Goal: Task Accomplishment & Management: Use online tool/utility

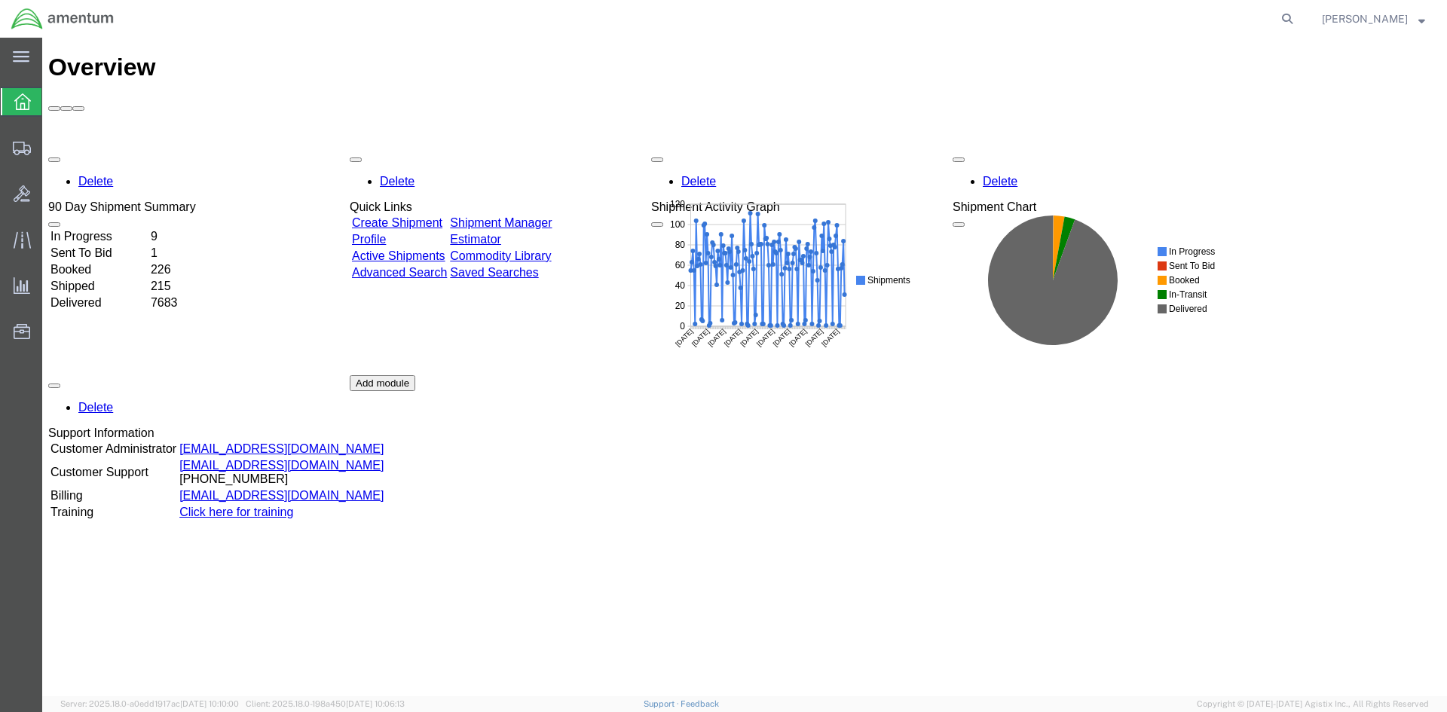
click at [546, 216] on link "Shipment Manager" at bounding box center [501, 222] width 102 height 13
click at [529, 216] on link "Shipment Manager" at bounding box center [501, 222] width 102 height 13
click at [552, 216] on link "Shipment Manager" at bounding box center [501, 222] width 102 height 13
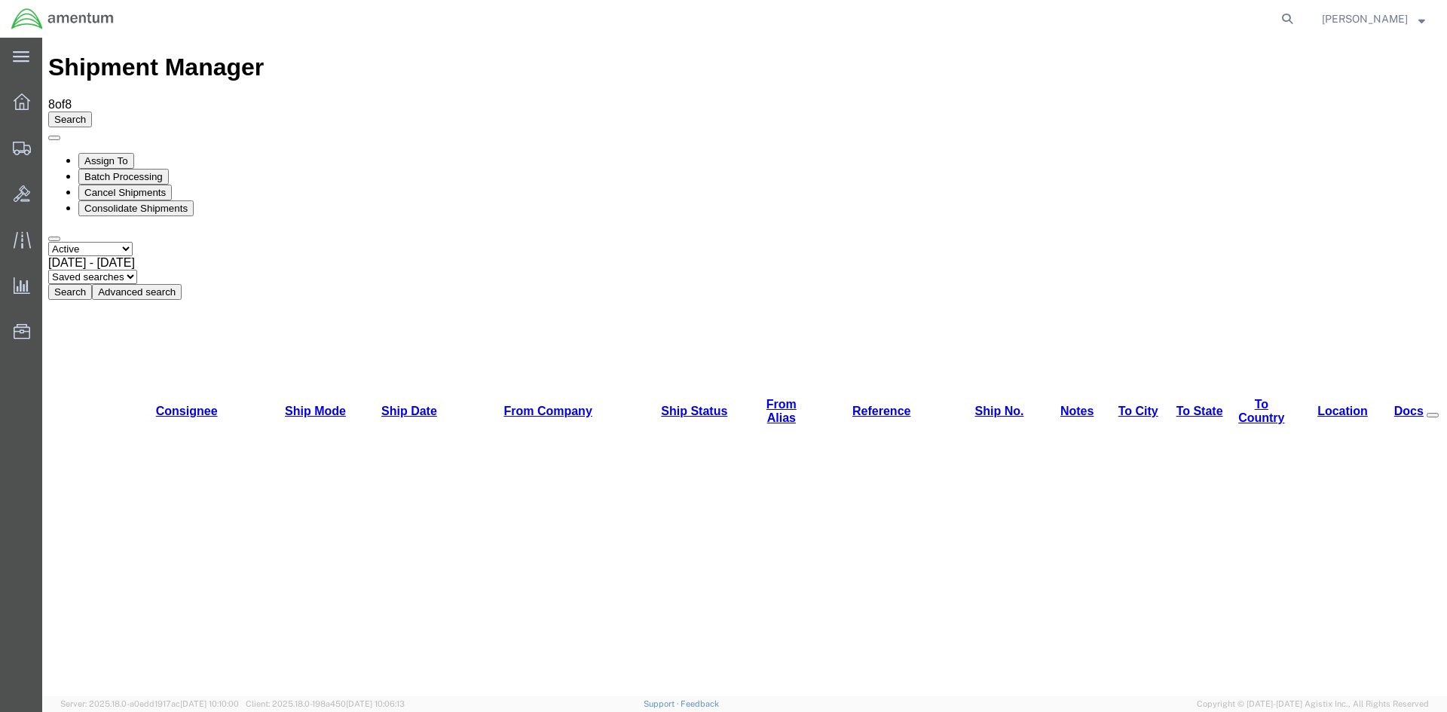
drag, startPoint x: 459, startPoint y: 103, endPoint x: 464, endPoint y: 177, distance: 74.8
click at [92, 284] on button "Search" at bounding box center [70, 292] width 44 height 16
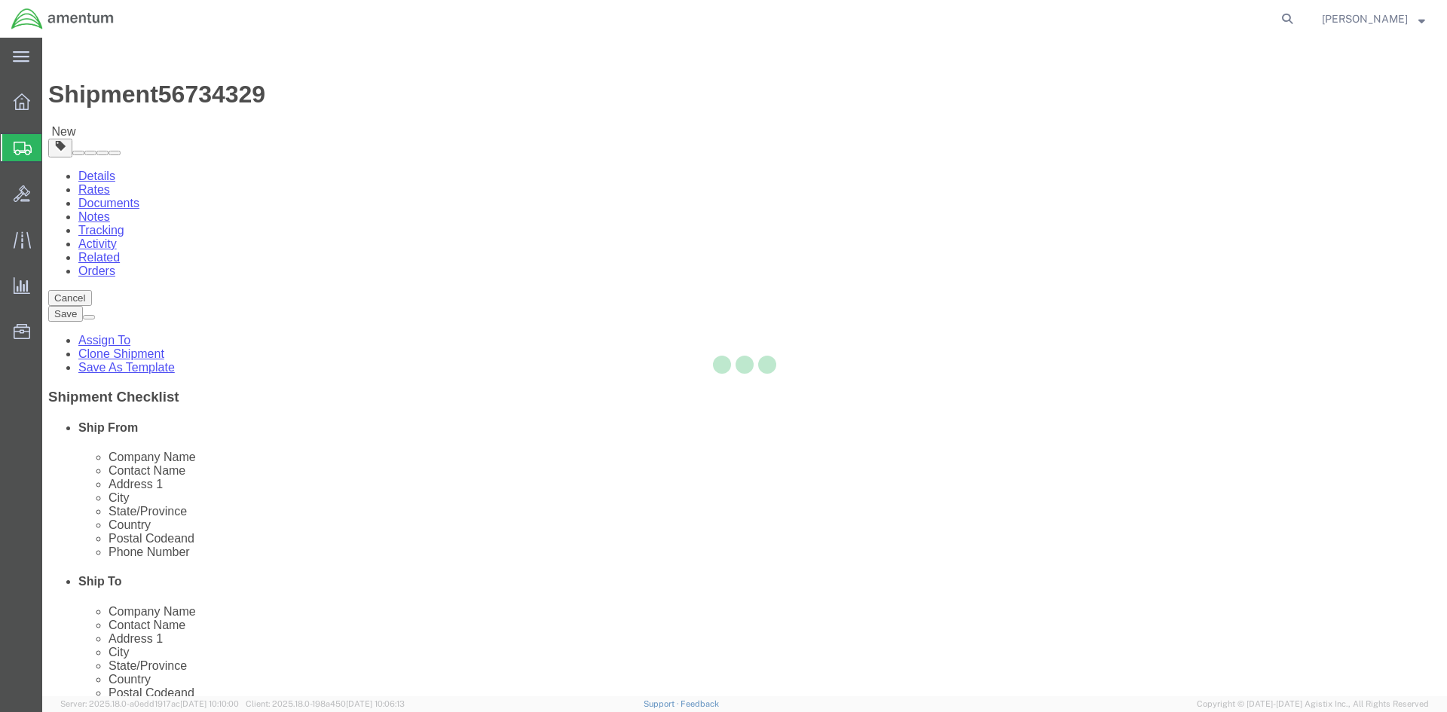
select select "42668"
select select "42712"
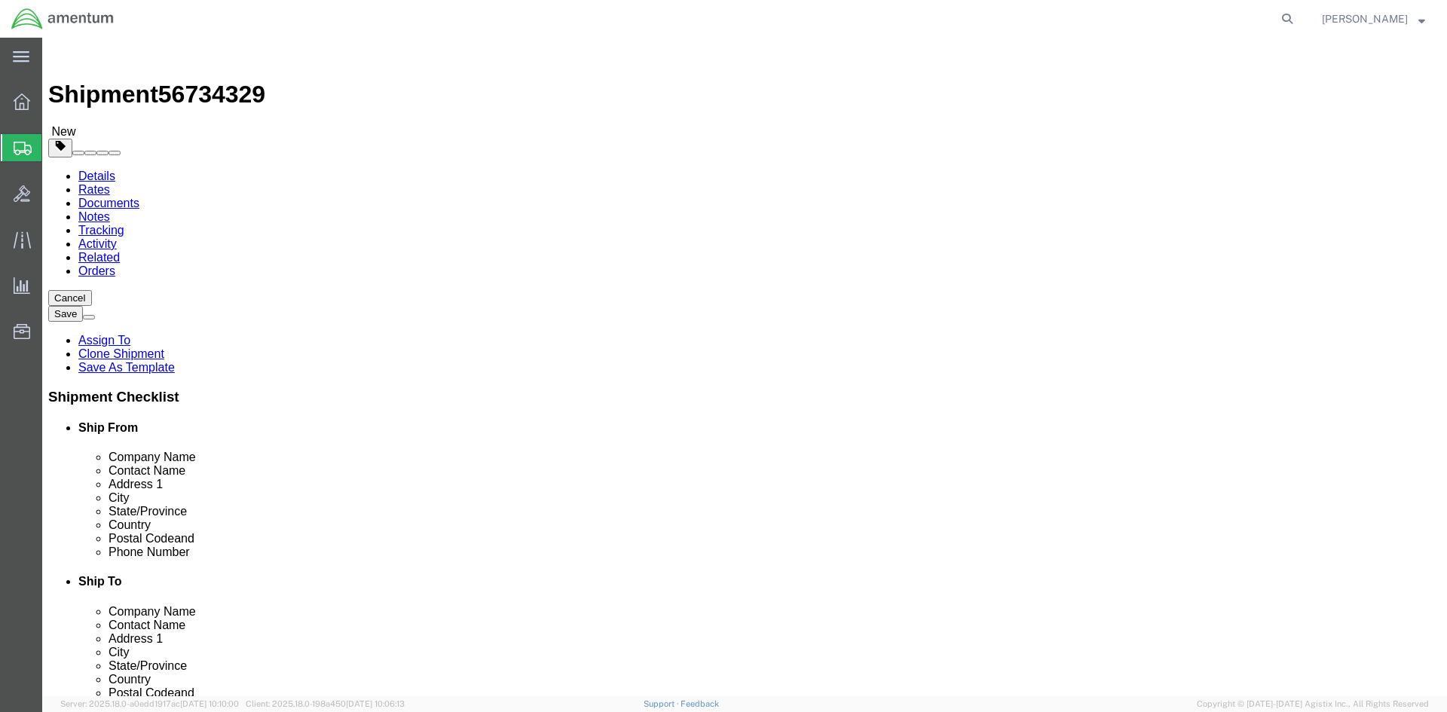
click button "Rate Shipment"
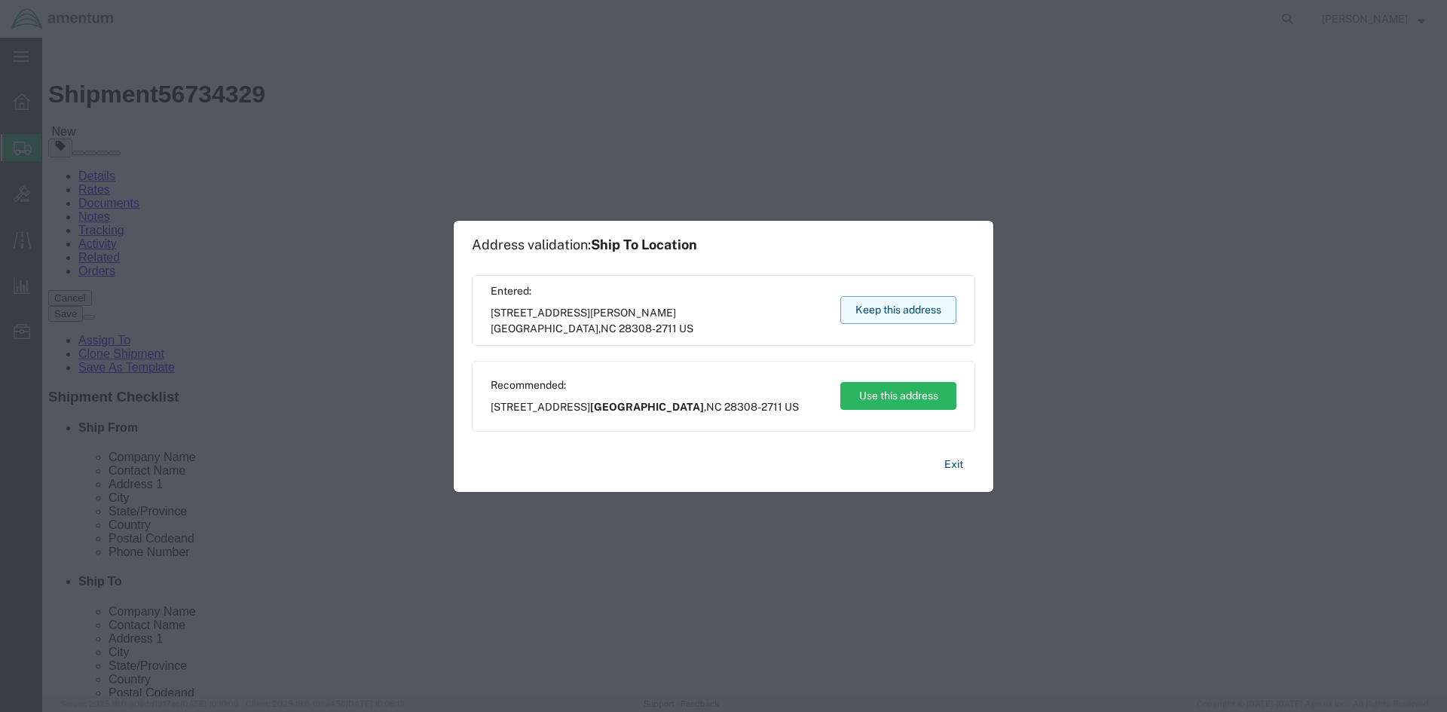
drag, startPoint x: 932, startPoint y: 315, endPoint x: 889, endPoint y: 279, distance: 56.2
click at [932, 315] on button "Keep this address" at bounding box center [898, 310] width 116 height 28
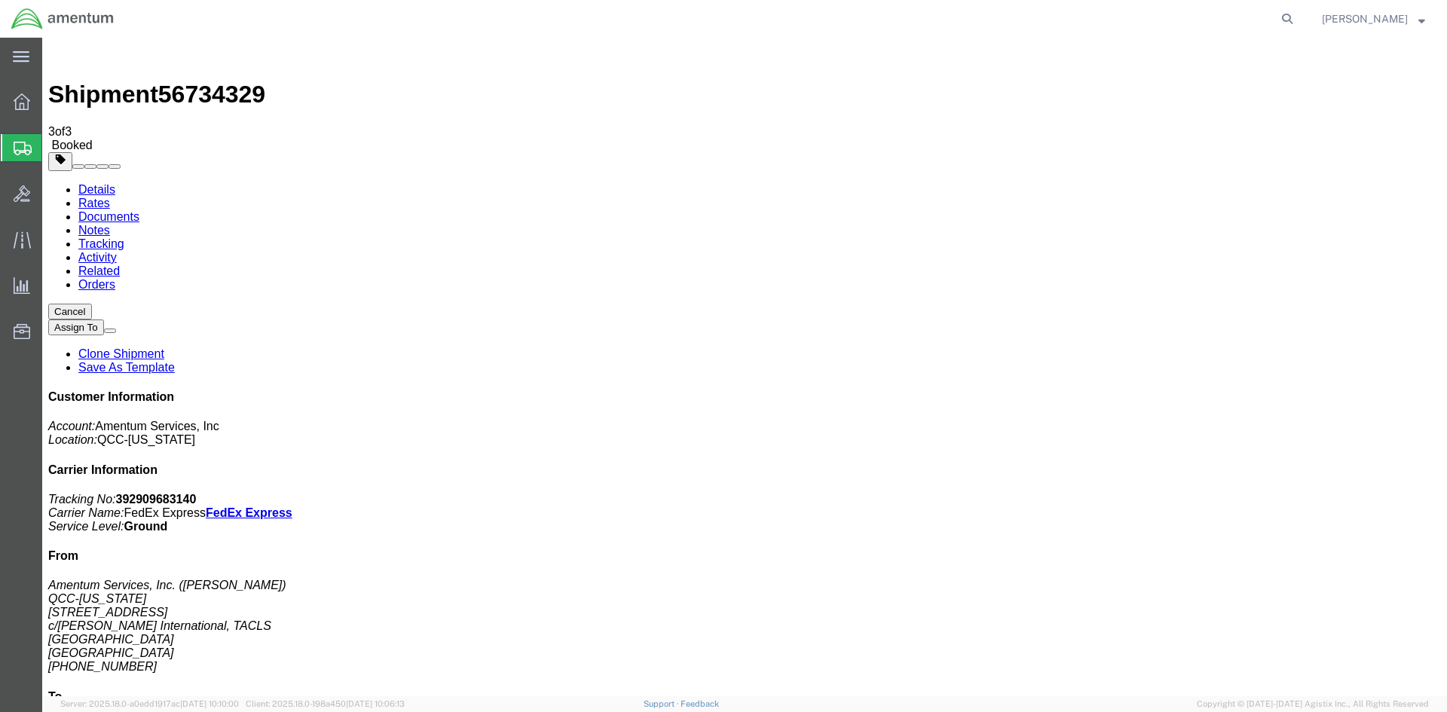
drag, startPoint x: 534, startPoint y: 267, endPoint x: 611, endPoint y: 272, distance: 77.8
copy td "392909683140"
drag, startPoint x: 70, startPoint y: 311, endPoint x: 632, endPoint y: 271, distance: 563.7
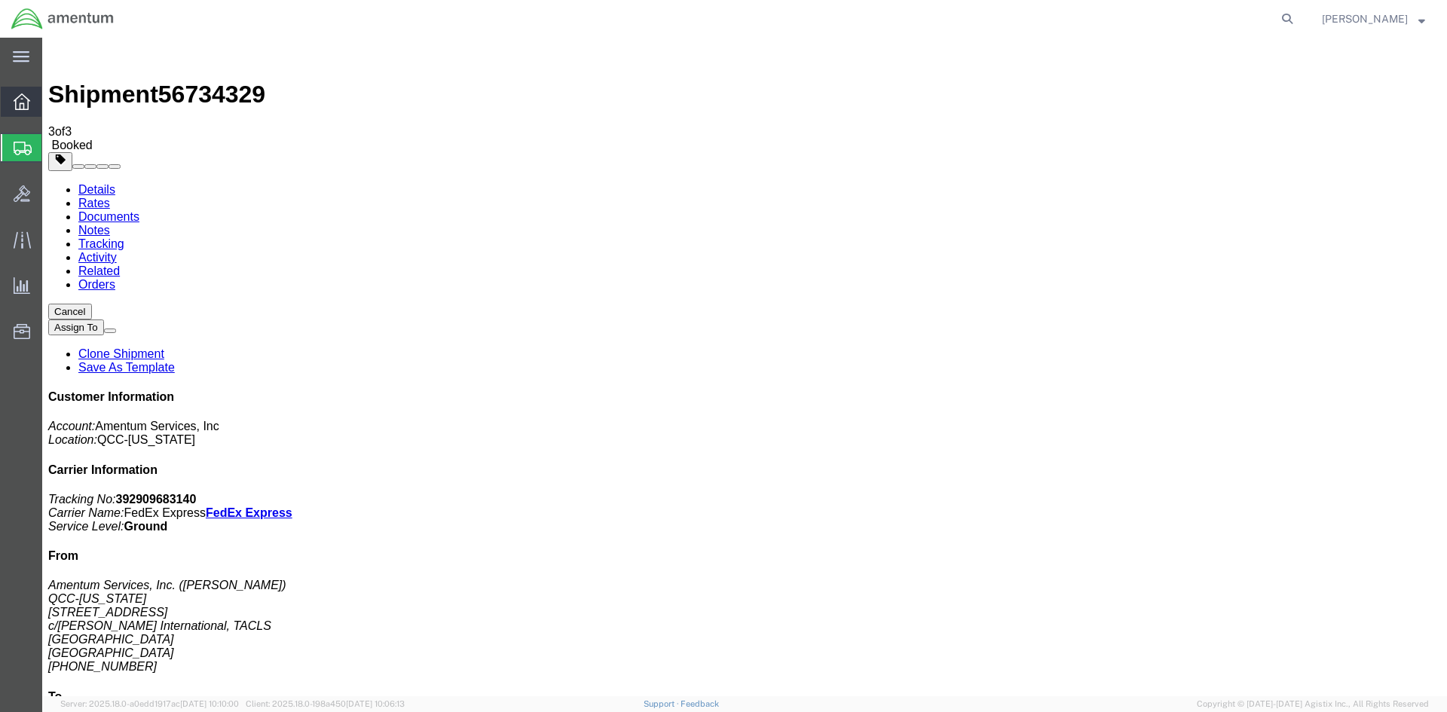
click at [52, 105] on span "Overview" at bounding box center [46, 102] width 11 height 30
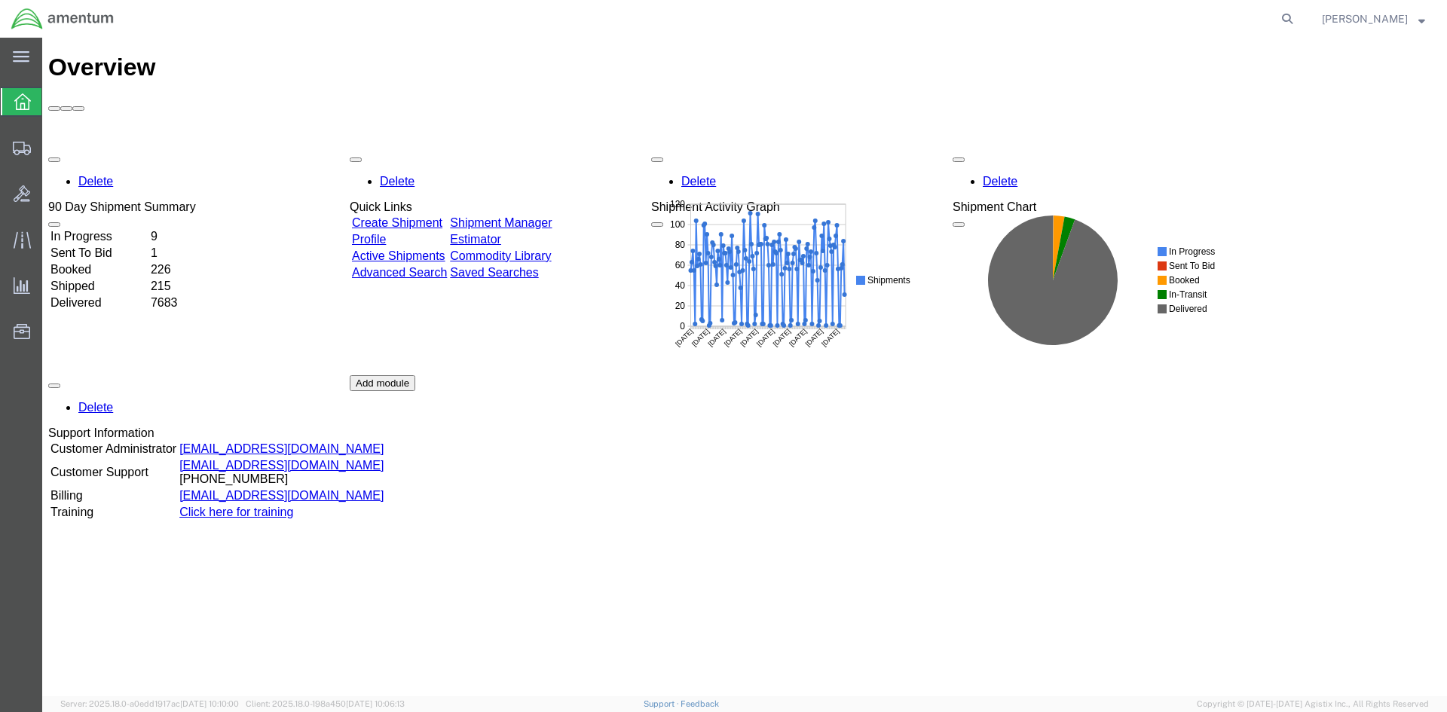
click at [529, 216] on link "Shipment Manager" at bounding box center [501, 222] width 102 height 13
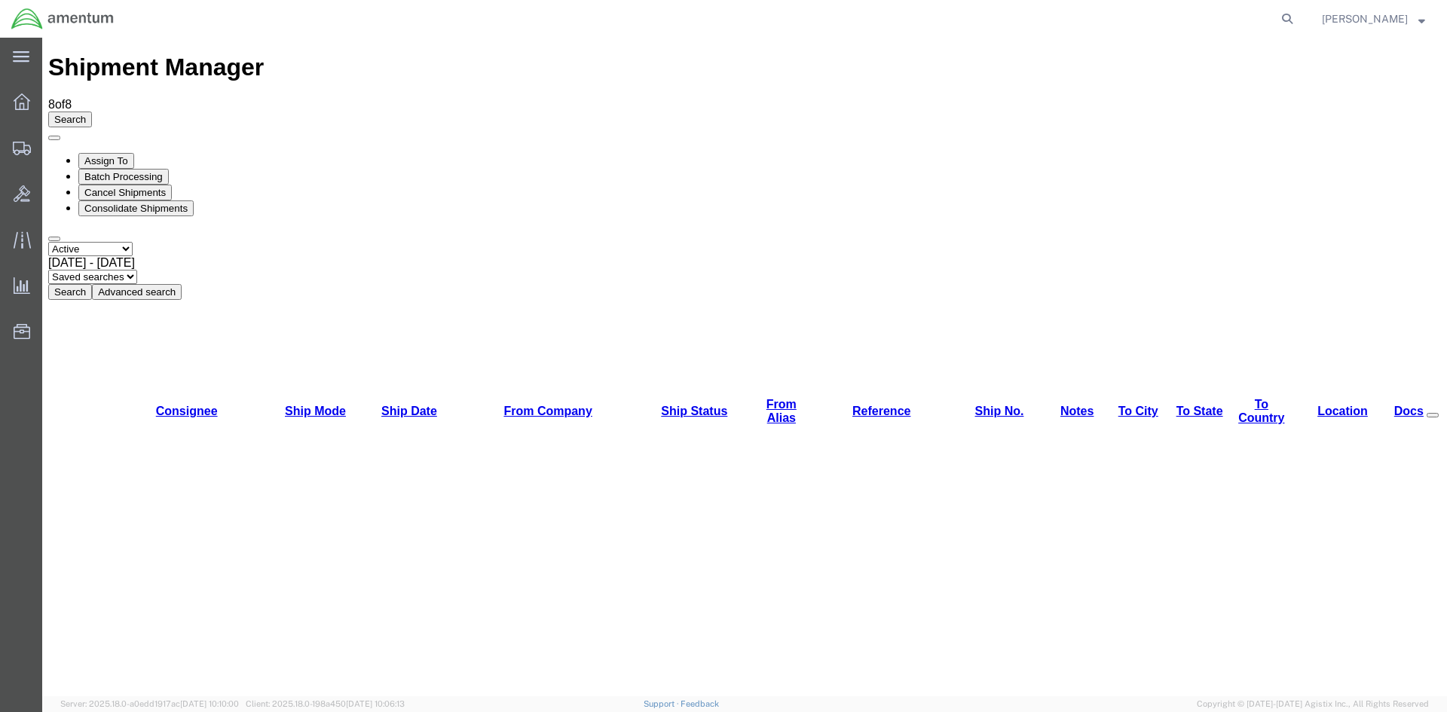
click at [92, 284] on button "Search" at bounding box center [70, 292] width 44 height 16
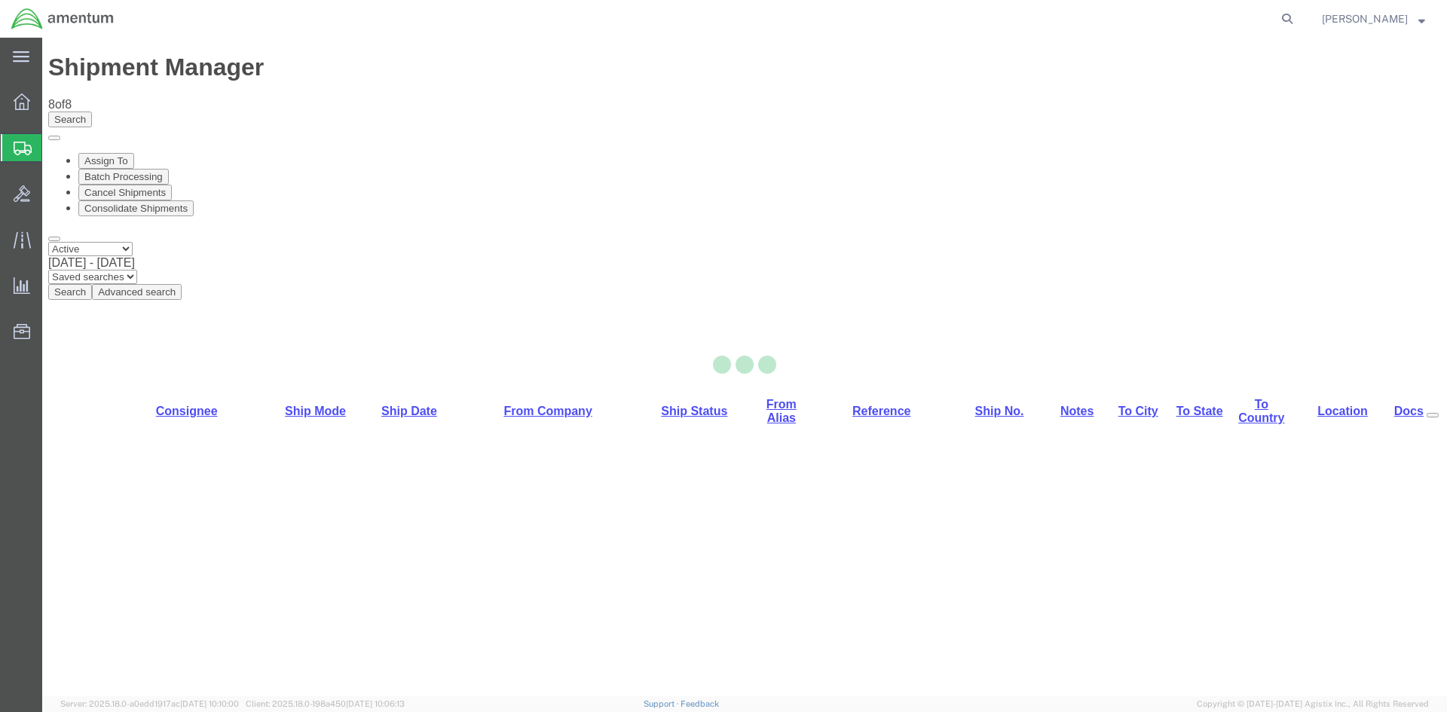
select select "42668"
select select "42721"
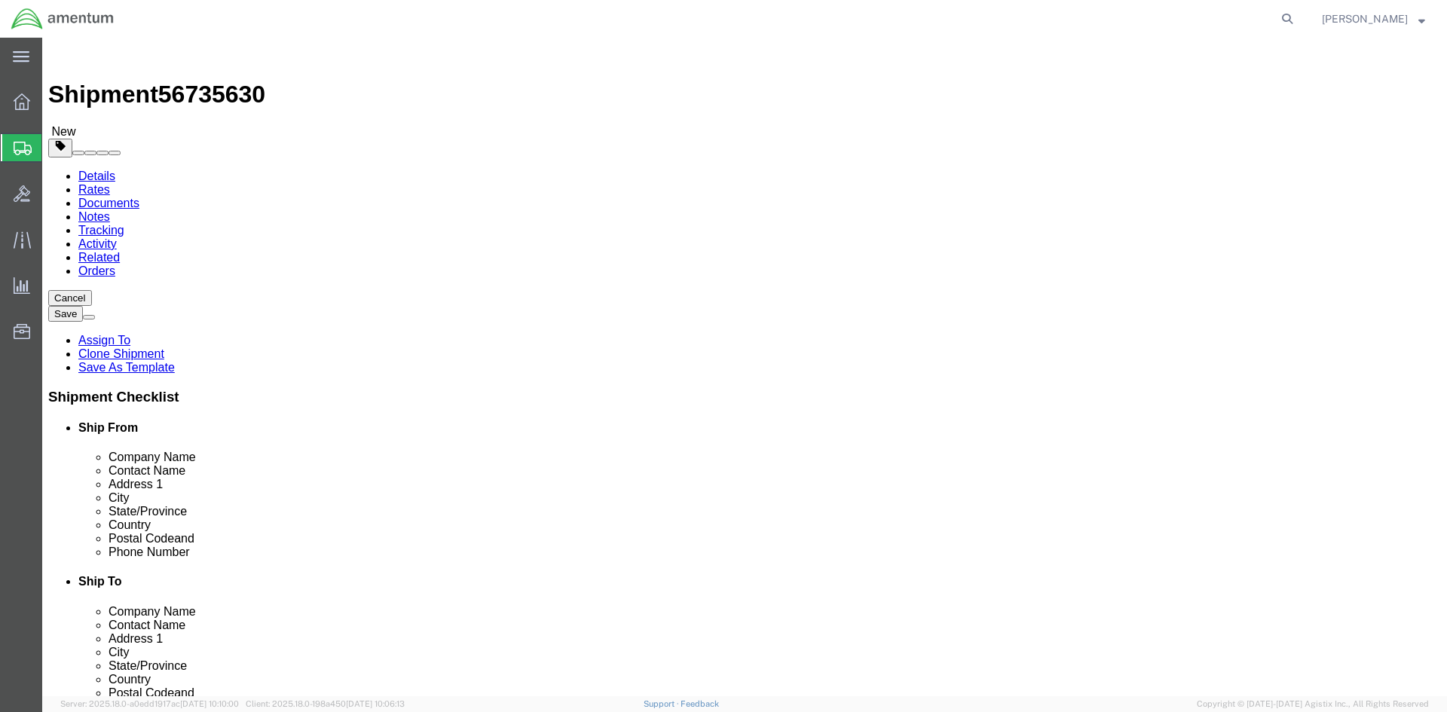
click link "Special Services"
drag, startPoint x: 210, startPoint y: 286, endPoint x: 228, endPoint y: 290, distance: 18.5
click input "checkbox"
checkbox input "true"
click button "Rate Shipment"
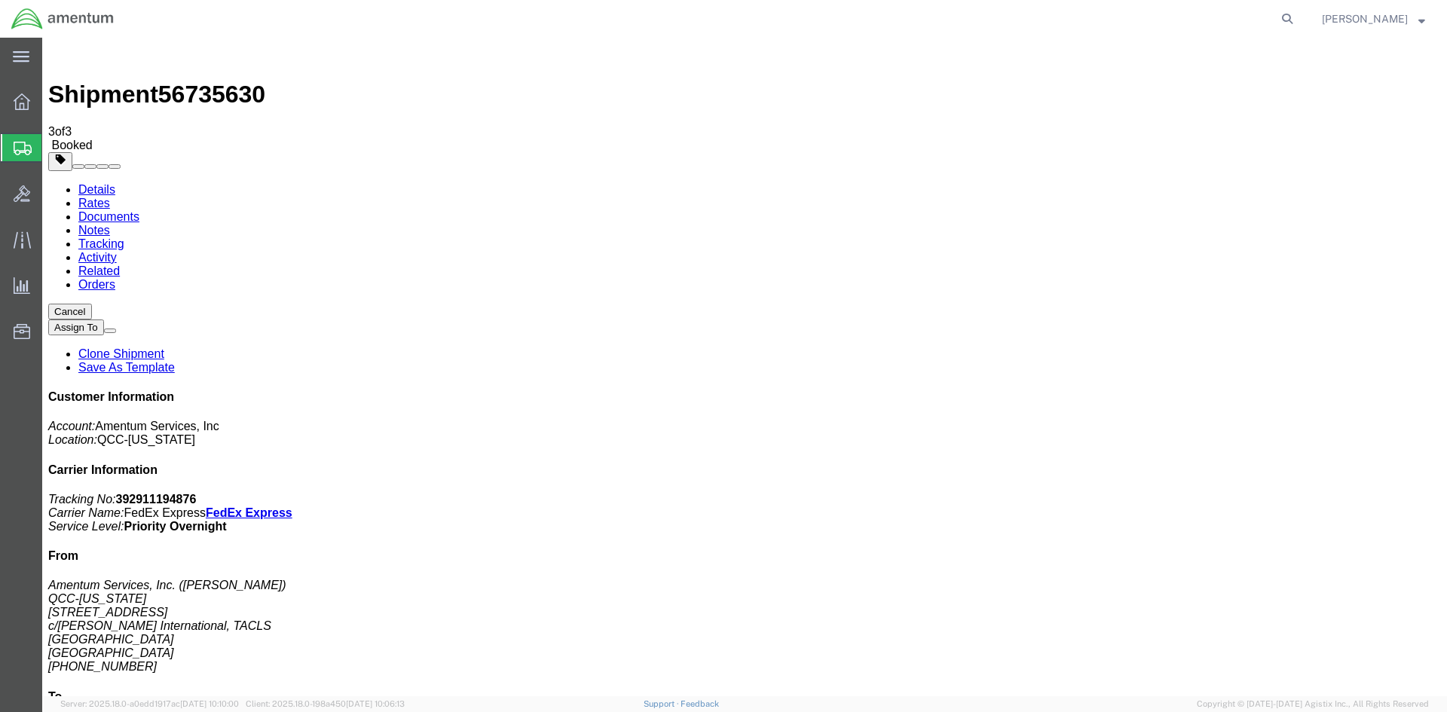
drag, startPoint x: 537, startPoint y: 268, endPoint x: 604, endPoint y: 267, distance: 67.8
copy td "392911194876"
drag, startPoint x: 43, startPoint y: 337, endPoint x: 632, endPoint y: 271, distance: 593.0
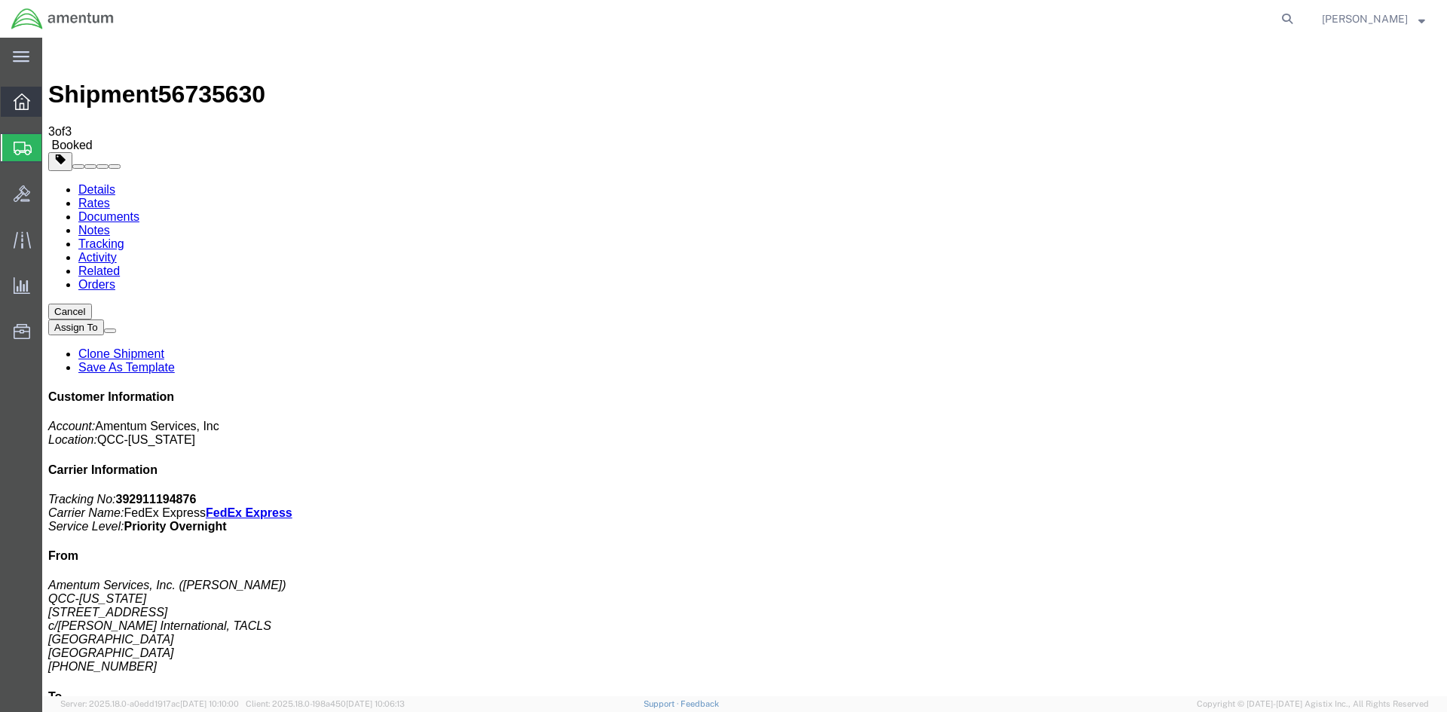
click at [52, 96] on span "Overview" at bounding box center [46, 102] width 11 height 30
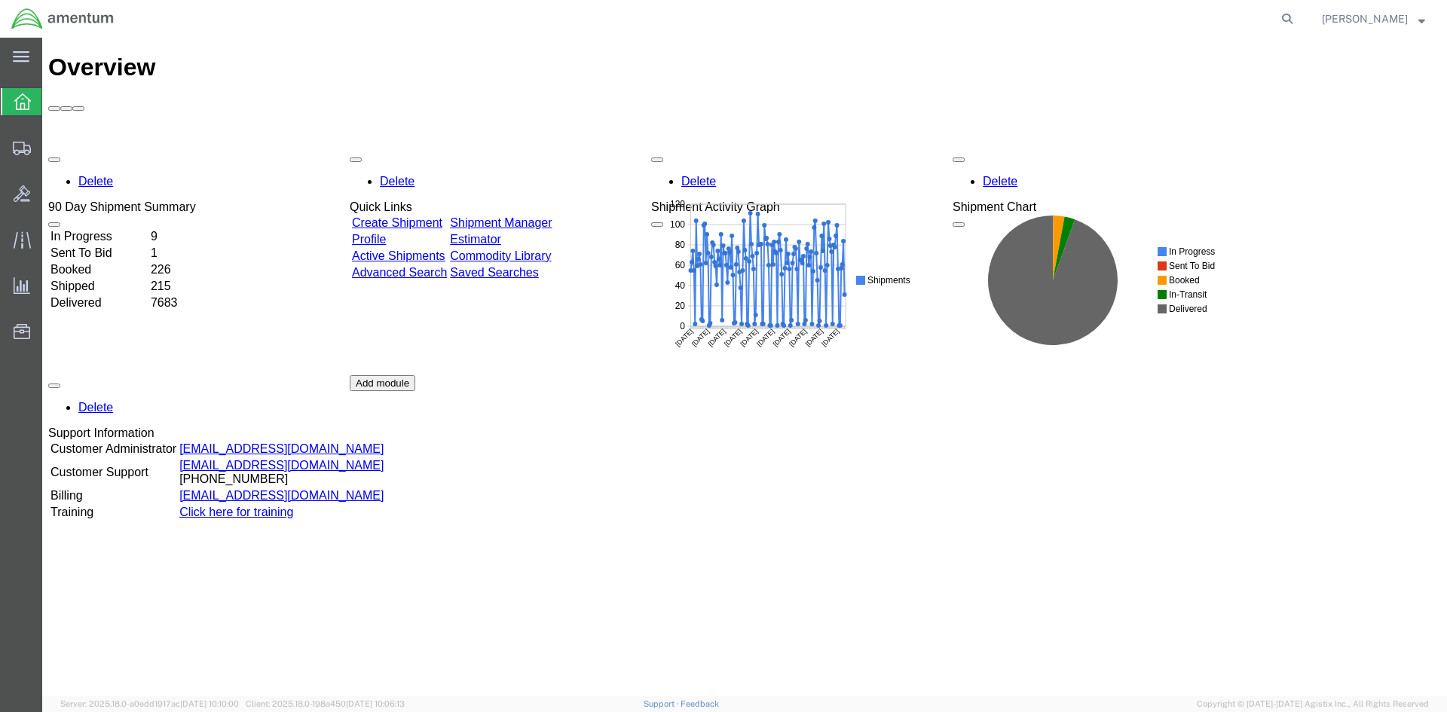
click at [537, 149] on div "Delete 90 Day Shipment Summary In Progress 9 Sent To Bid 1 Booked 226 Shipped 2…" at bounding box center [744, 375] width 1393 height 452
click at [537, 216] on link "Shipment Manager" at bounding box center [501, 222] width 102 height 13
